Goal: Task Accomplishment & Management: Use online tool/utility

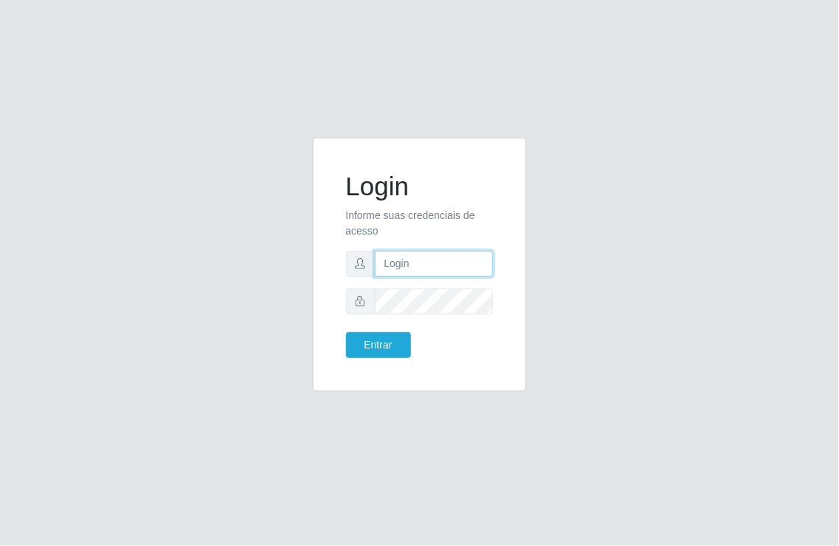
click at [387, 264] on input "text" at bounding box center [434, 264] width 119 height 26
type input "[EMAIL_ADDRESS][DOMAIN_NAME]"
click at [346, 332] on button "Entrar" at bounding box center [378, 345] width 65 height 26
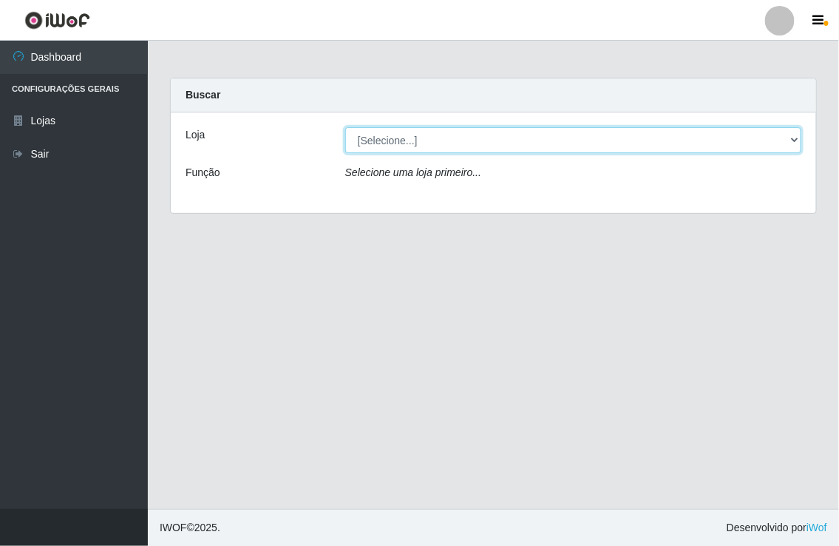
click at [796, 143] on select "[Selecione...] Nordestão - [GEOGRAPHIC_DATA]" at bounding box center [573, 140] width 456 height 26
select select "454"
click at [345, 127] on select "[Selecione...] Nordestão - [GEOGRAPHIC_DATA]" at bounding box center [573, 140] width 456 height 26
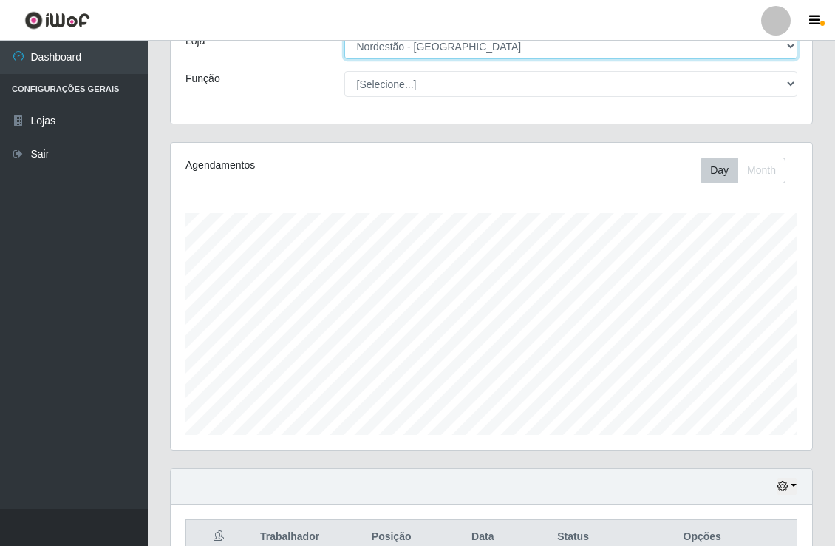
scroll to position [246, 0]
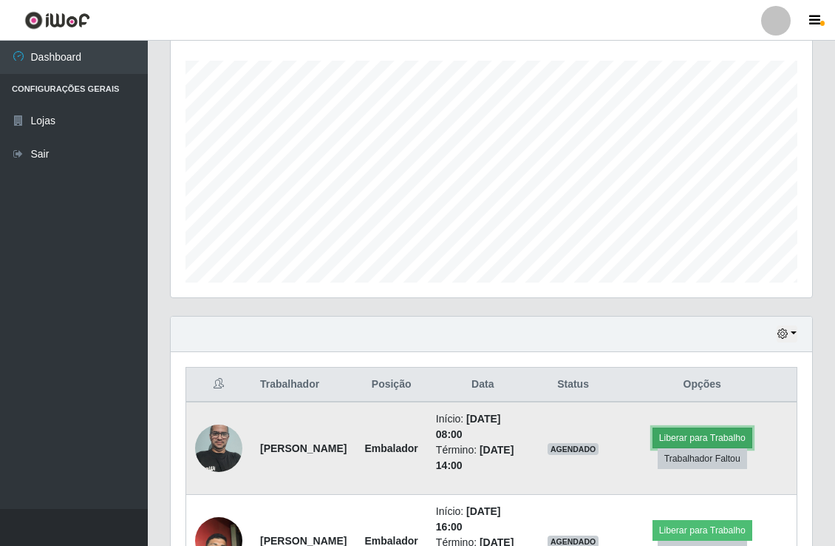
click at [688, 434] on button "Liberar para Trabalho" at bounding box center [703, 437] width 100 height 21
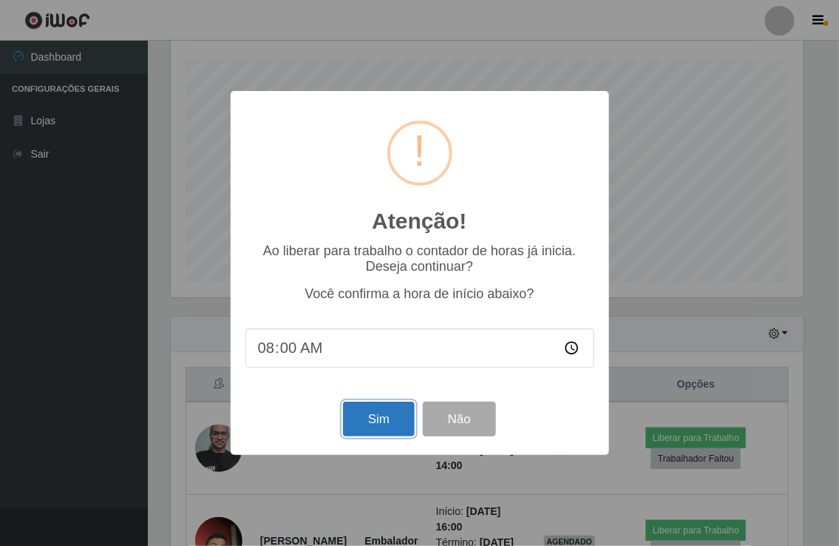
click at [396, 411] on button "Sim" at bounding box center [379, 418] width 72 height 35
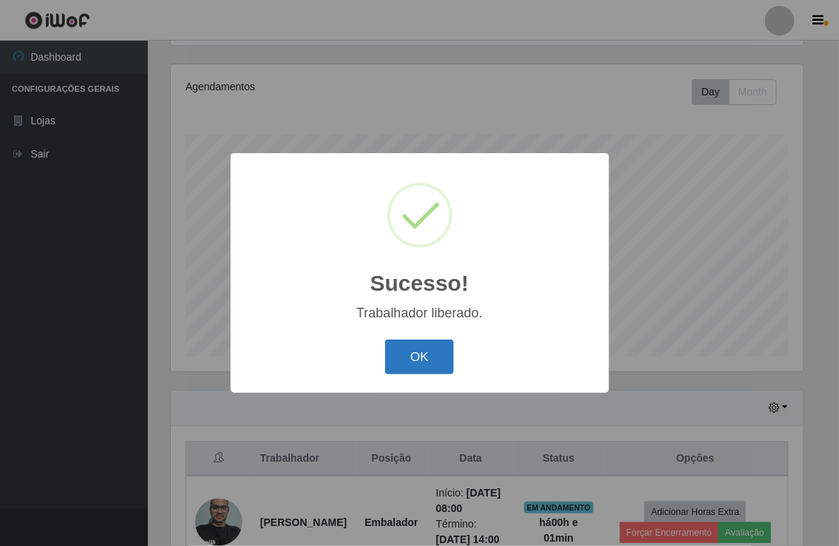
click at [419, 342] on button "OK" at bounding box center [419, 356] width 69 height 35
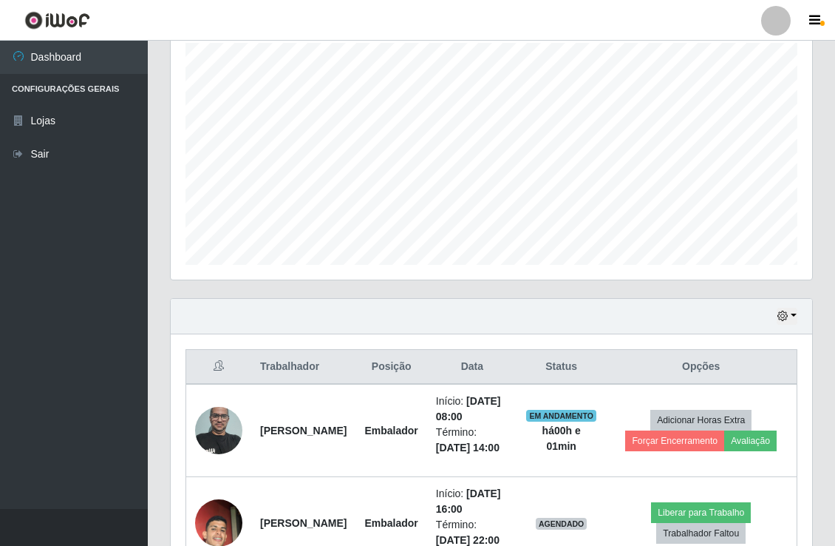
scroll to position [336, 0]
